Goal: Information Seeking & Learning: Learn about a topic

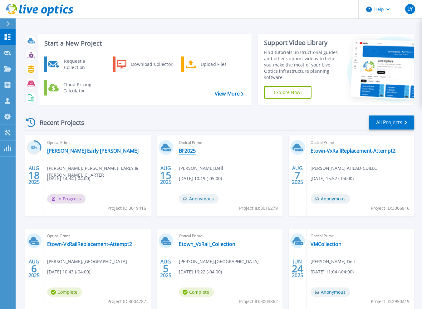
click at [187, 152] on link "BF2025" at bounding box center [187, 151] width 17 height 6
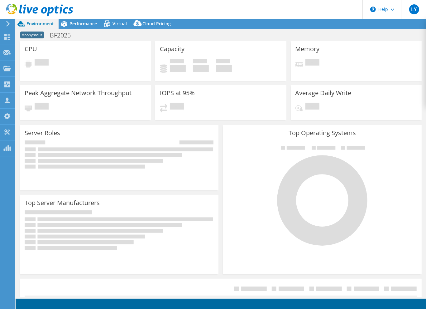
select select "USD"
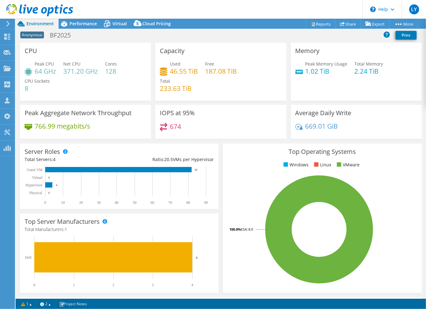
click at [34, 22] on span "Environment" at bounding box center [40, 24] width 27 height 6
click at [45, 20] on div at bounding box center [36, 10] width 73 height 21
click at [5, 36] on icon at bounding box center [6, 37] width 7 height 6
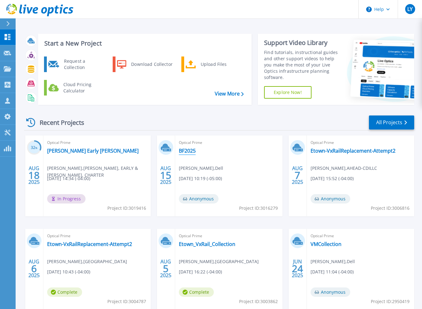
click at [185, 152] on link "BF2025" at bounding box center [187, 151] width 17 height 6
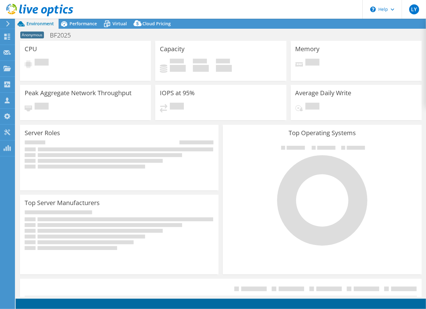
select select "USD"
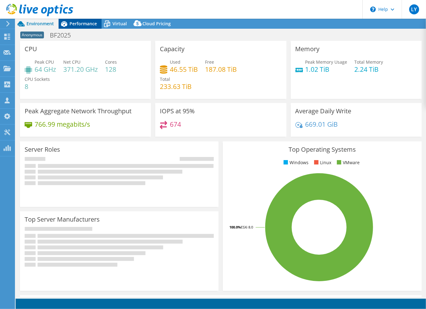
click at [77, 27] on div "Performance" at bounding box center [80, 24] width 43 height 10
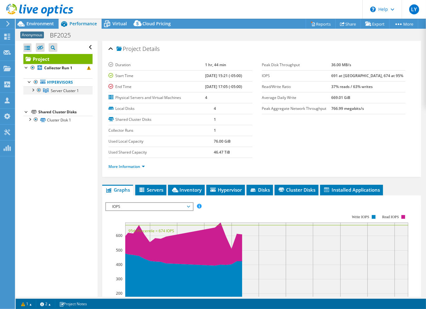
click at [32, 90] on div at bounding box center [33, 89] width 6 height 6
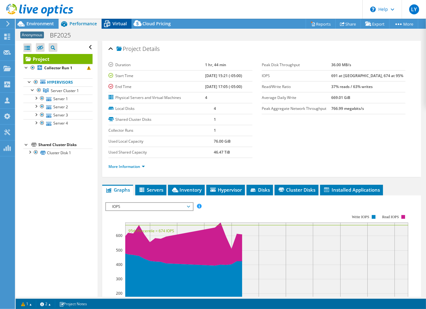
click at [117, 23] on span "Virtual" at bounding box center [120, 24] width 14 height 6
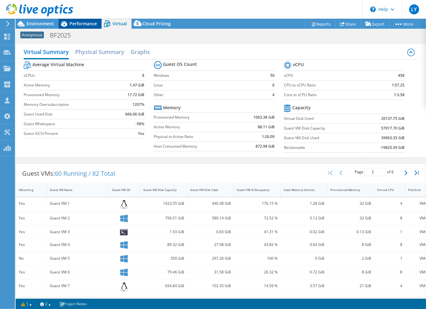
click at [76, 27] on div "Performance" at bounding box center [80, 24] width 43 height 10
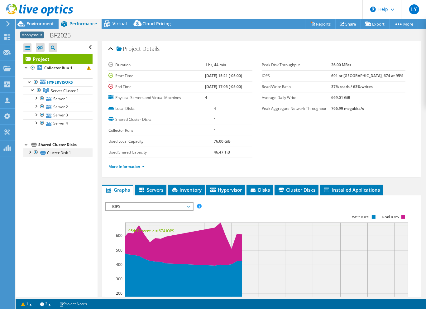
click at [27, 153] on div at bounding box center [30, 151] width 6 height 6
click at [62, 161] on link "Disk 2 | Server 1" at bounding box center [57, 161] width 69 height 8
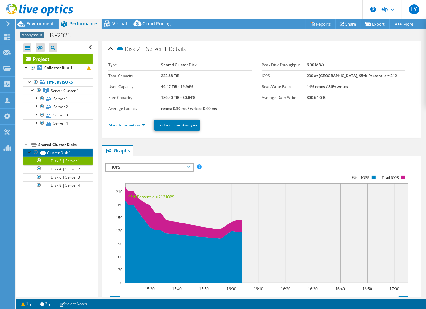
click at [44, 154] on icon at bounding box center [43, 153] width 6 height 4
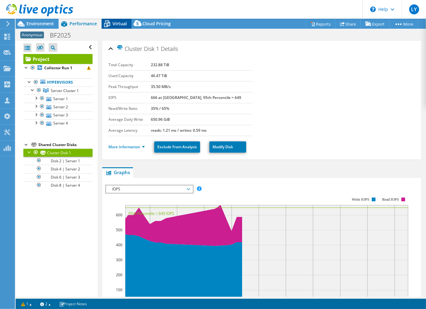
click at [121, 24] on span "Virtual" at bounding box center [120, 24] width 14 height 6
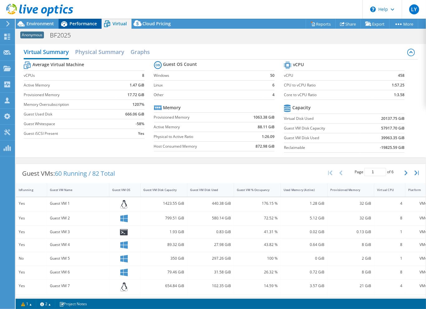
click at [74, 26] on span "Performance" at bounding box center [83, 24] width 27 height 6
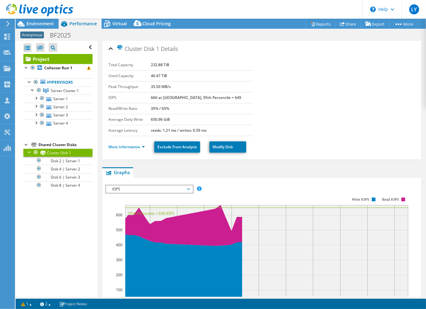
click at [35, 19] on div at bounding box center [36, 10] width 73 height 21
click at [40, 21] on span "Environment" at bounding box center [40, 24] width 27 height 6
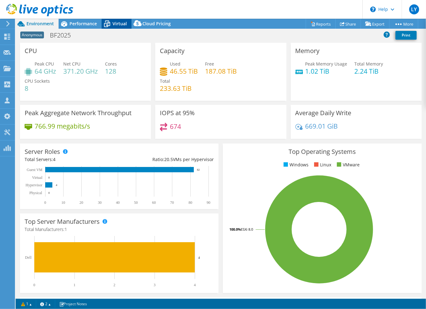
click at [109, 26] on icon at bounding box center [107, 24] width 6 height 5
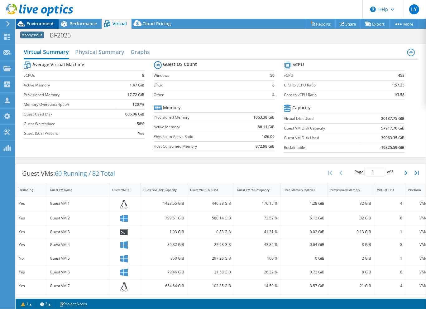
click at [39, 22] on span "Environment" at bounding box center [40, 24] width 27 height 6
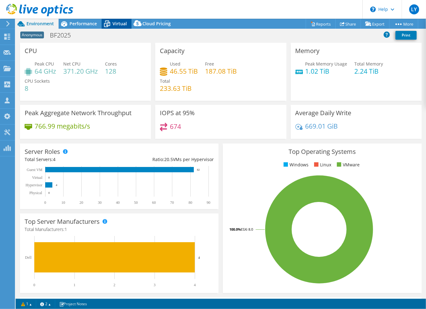
click at [108, 21] on icon at bounding box center [107, 23] width 11 height 11
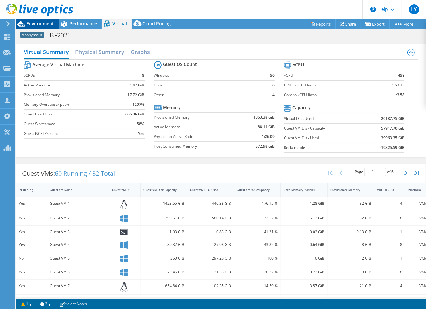
click at [44, 23] on span "Environment" at bounding box center [40, 24] width 27 height 6
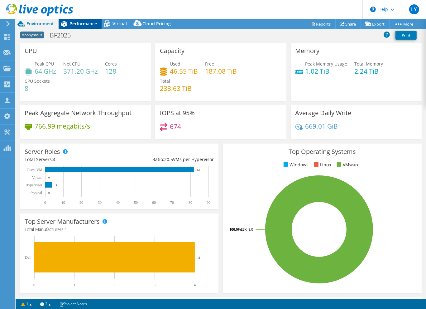
click at [75, 26] on span "Performance" at bounding box center [83, 24] width 27 height 6
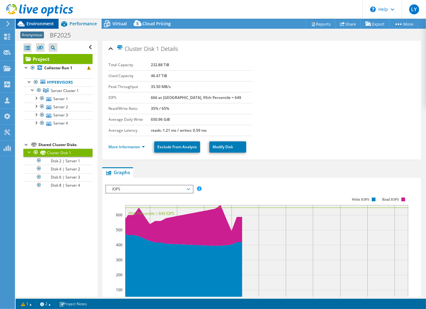
click at [33, 24] on span "Environment" at bounding box center [40, 24] width 27 height 6
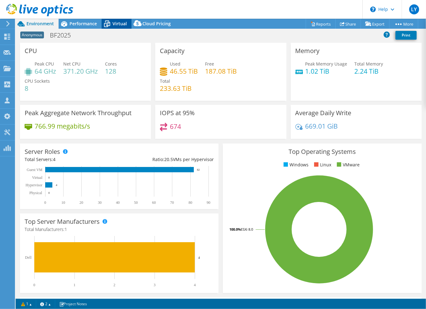
click at [115, 22] on span "Virtual" at bounding box center [120, 24] width 14 height 6
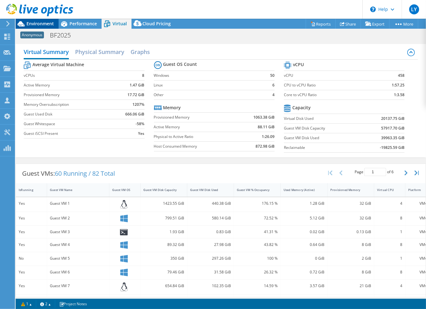
click at [35, 21] on span "Environment" at bounding box center [40, 24] width 27 height 6
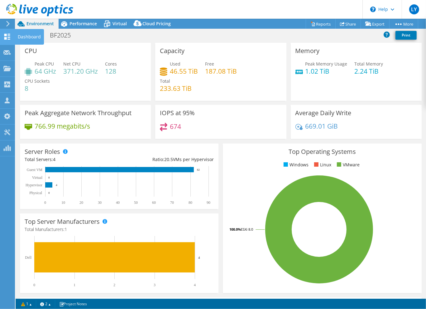
click at [6, 36] on use at bounding box center [7, 37] width 6 height 6
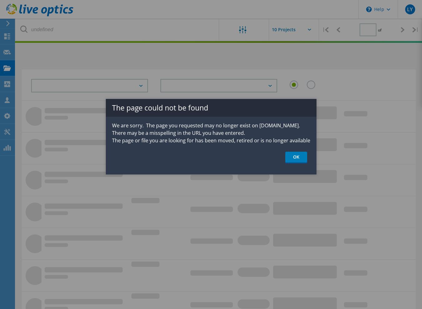
type input "1"
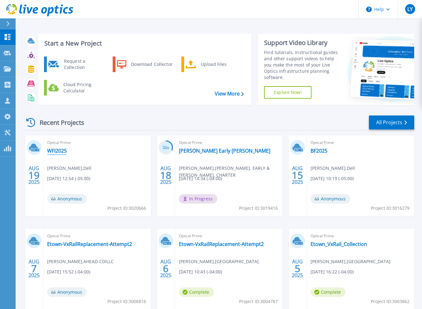
click at [58, 151] on link "WFI2025" at bounding box center [57, 151] width 20 height 6
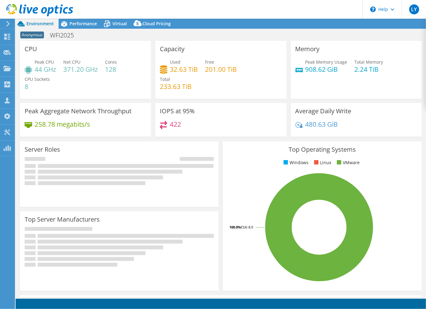
select select "USD"
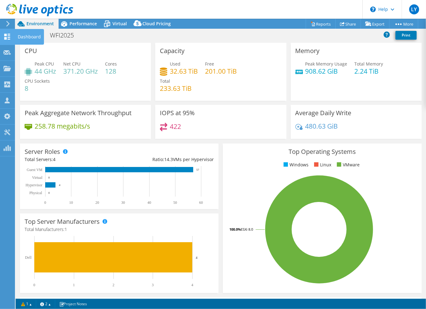
click at [9, 35] on use at bounding box center [7, 37] width 6 height 6
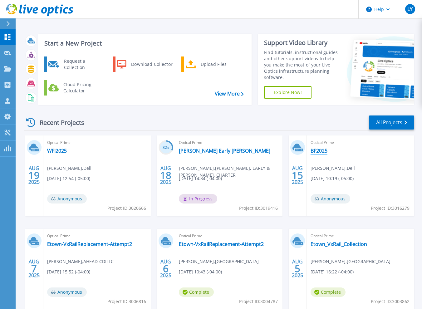
click at [323, 149] on link "BF2025" at bounding box center [318, 151] width 17 height 6
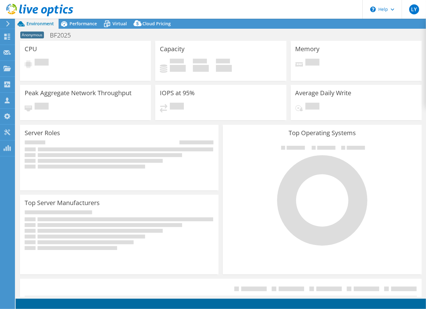
select select "USD"
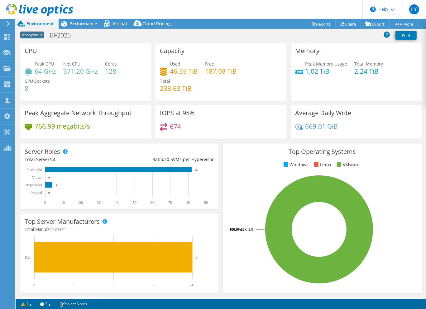
click at [288, 7] on header "LY Partner Team Member [PERSON_NAME] [PERSON_NAME][EMAIL_ADDRESS][PERSON_NAME][…" at bounding box center [213, 9] width 426 height 19
click at [6, 35] on use at bounding box center [7, 37] width 6 height 6
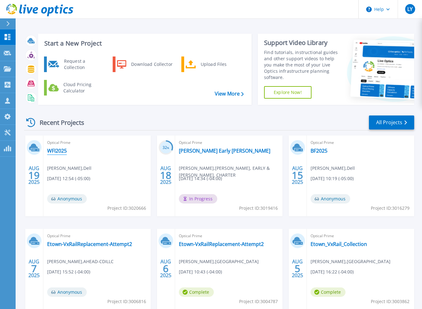
click at [57, 150] on link "WFI2025" at bounding box center [57, 151] width 20 height 6
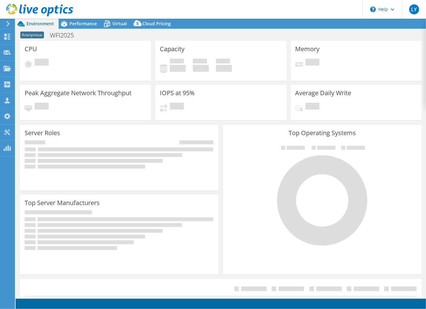
select select "USD"
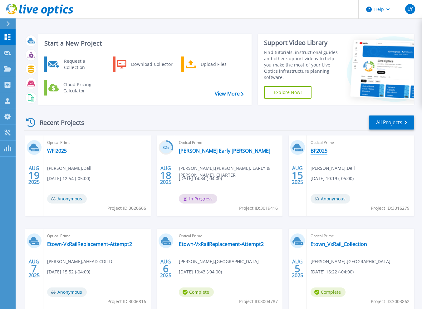
click at [323, 151] on link "BF2025" at bounding box center [318, 151] width 17 height 6
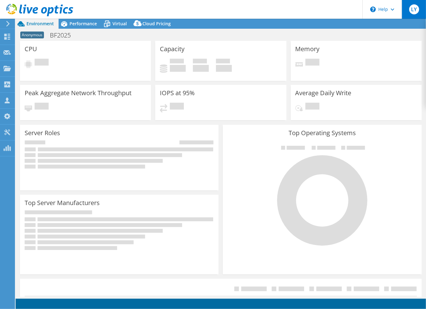
select select "USD"
